Goal: Contribute content

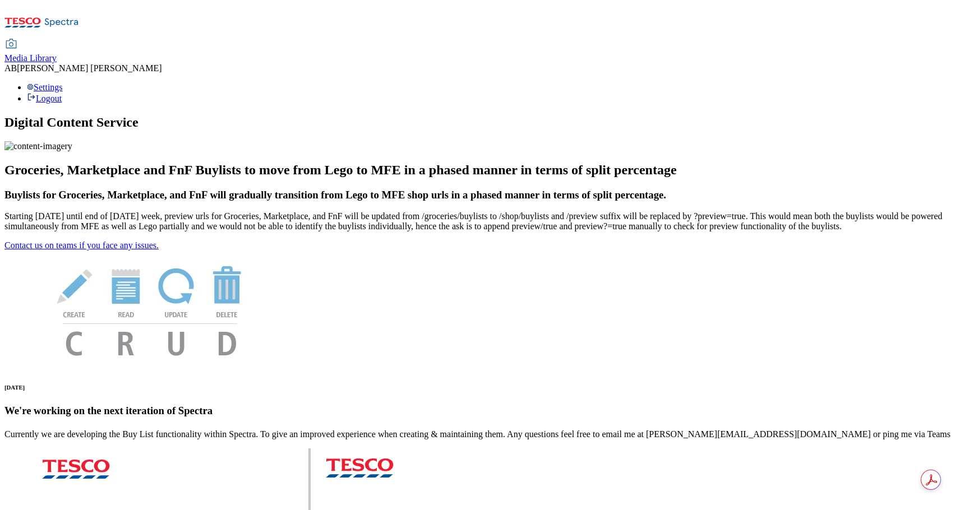
click at [57, 53] on span "Media Library" at bounding box center [30, 58] width 52 height 10
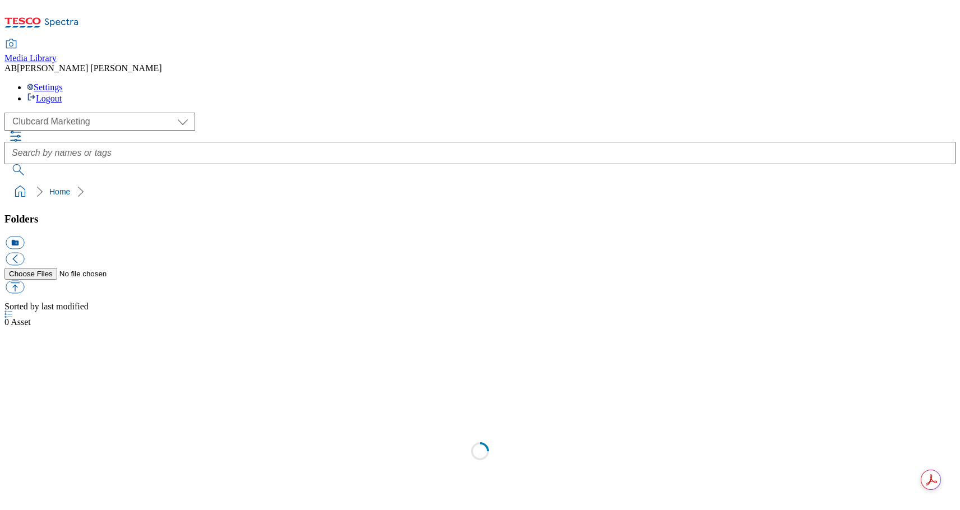
scroll to position [1, 0]
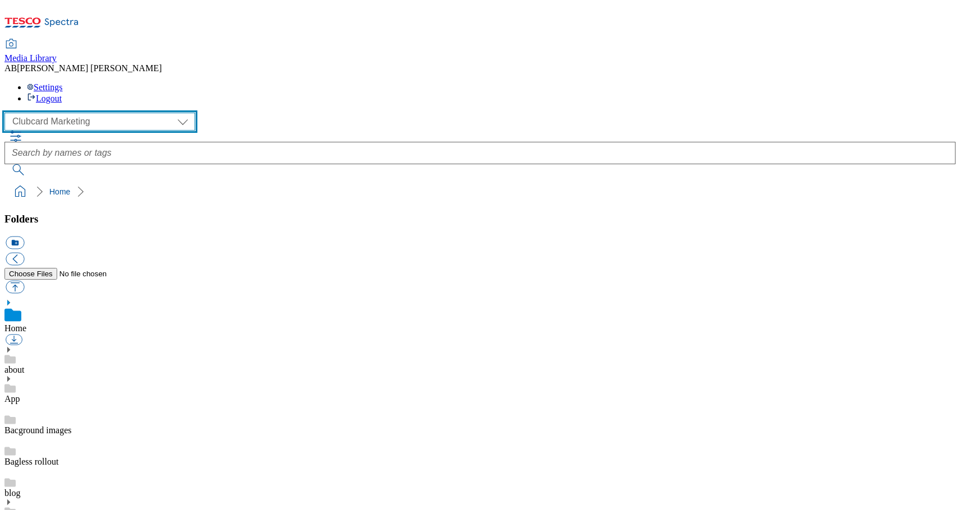
click at [94, 113] on select "Clubcard Marketing Dotcom [GEOGRAPHIC_DATA] GHS Marketing [GEOGRAPHIC_DATA] GHS…" at bounding box center [99, 122] width 191 height 18
click at [8, 113] on select "Clubcard Marketing Dotcom [GEOGRAPHIC_DATA] GHS Marketing [GEOGRAPHIC_DATA] GHS…" at bounding box center [99, 122] width 191 height 18
click at [67, 113] on select "Clubcard Marketing Dotcom [GEOGRAPHIC_DATA] GHS Marketing [GEOGRAPHIC_DATA] GHS…" at bounding box center [99, 122] width 191 height 18
click at [8, 113] on select "Clubcard Marketing Dotcom [GEOGRAPHIC_DATA] GHS Marketing [GEOGRAPHIC_DATA] GHS…" at bounding box center [99, 122] width 191 height 18
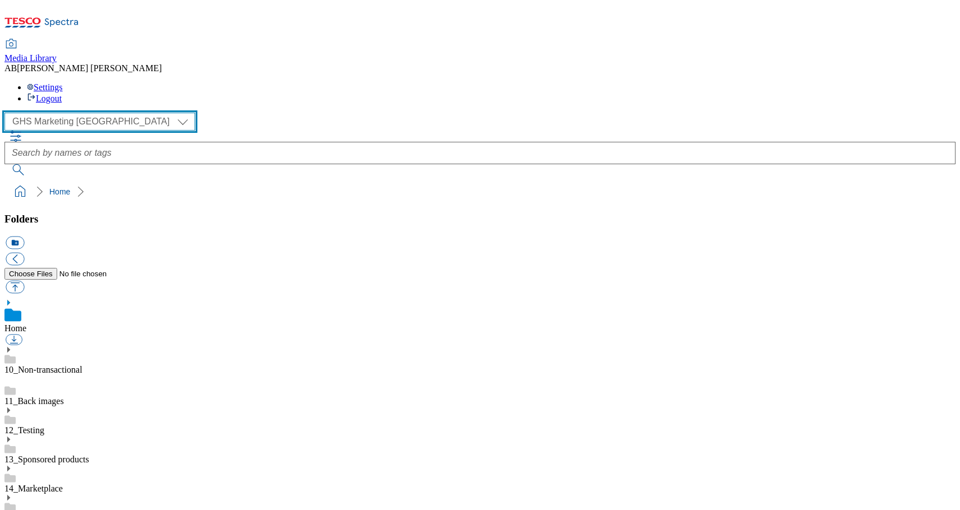
click at [64, 113] on select "Clubcard Marketing Dotcom [GEOGRAPHIC_DATA] GHS Marketing [GEOGRAPHIC_DATA] GHS…" at bounding box center [99, 122] width 191 height 18
click at [8, 113] on select "Clubcard Marketing Dotcom [GEOGRAPHIC_DATA] GHS Marketing [GEOGRAPHIC_DATA] GHS…" at bounding box center [99, 122] width 191 height 18
click at [51, 113] on select "Clubcard Marketing Dotcom [GEOGRAPHIC_DATA] GHS Marketing [GEOGRAPHIC_DATA] GHS…" at bounding box center [99, 122] width 191 height 18
select select "flare-ghs-mktg"
click at [8, 113] on select "Clubcard Marketing Dotcom [GEOGRAPHIC_DATA] GHS Marketing [GEOGRAPHIC_DATA] GHS…" at bounding box center [99, 122] width 191 height 18
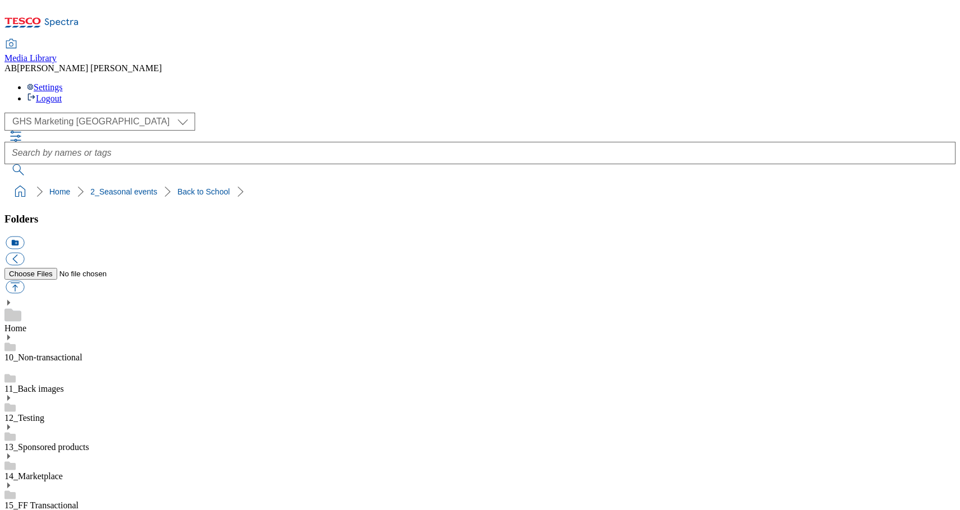
click at [24, 237] on button "icon_new_folder" at bounding box center [15, 243] width 18 height 13
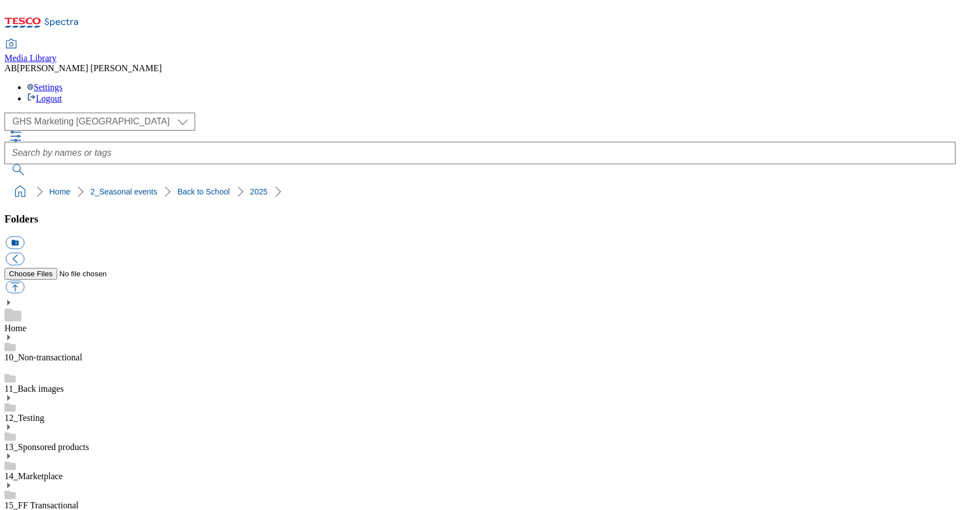
paste input "412854"
type input "Belvita_412854"
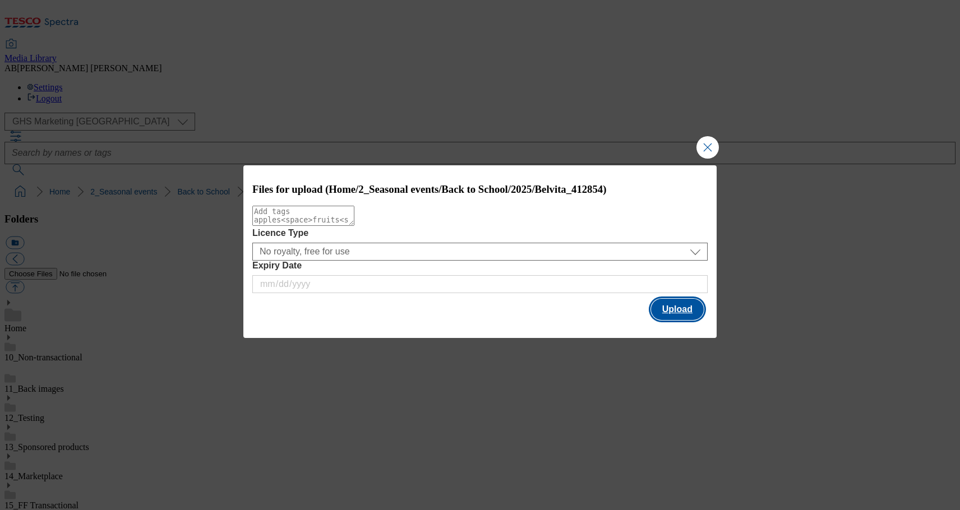
click at [673, 313] on button "Upload" at bounding box center [677, 309] width 53 height 21
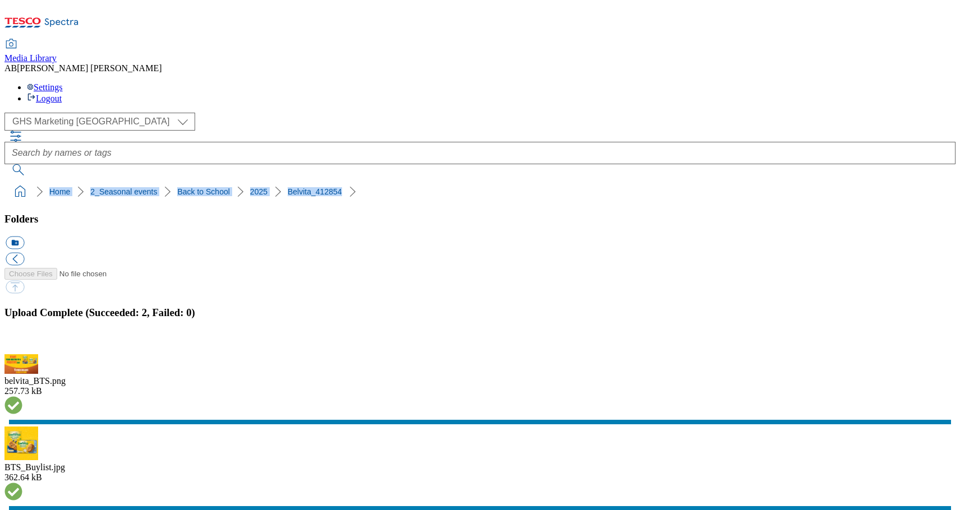
drag, startPoint x: 330, startPoint y: 111, endPoint x: 5, endPoint y: 106, distance: 324.6
click at [5, 181] on nav "Home 2_Seasonal events Back to School 2025 Belvita_412854" at bounding box center [479, 191] width 951 height 21
copy ol "Home 2_Seasonal events Back to School 2025 Belvita_412854"
